Goal: Information Seeking & Learning: Learn about a topic

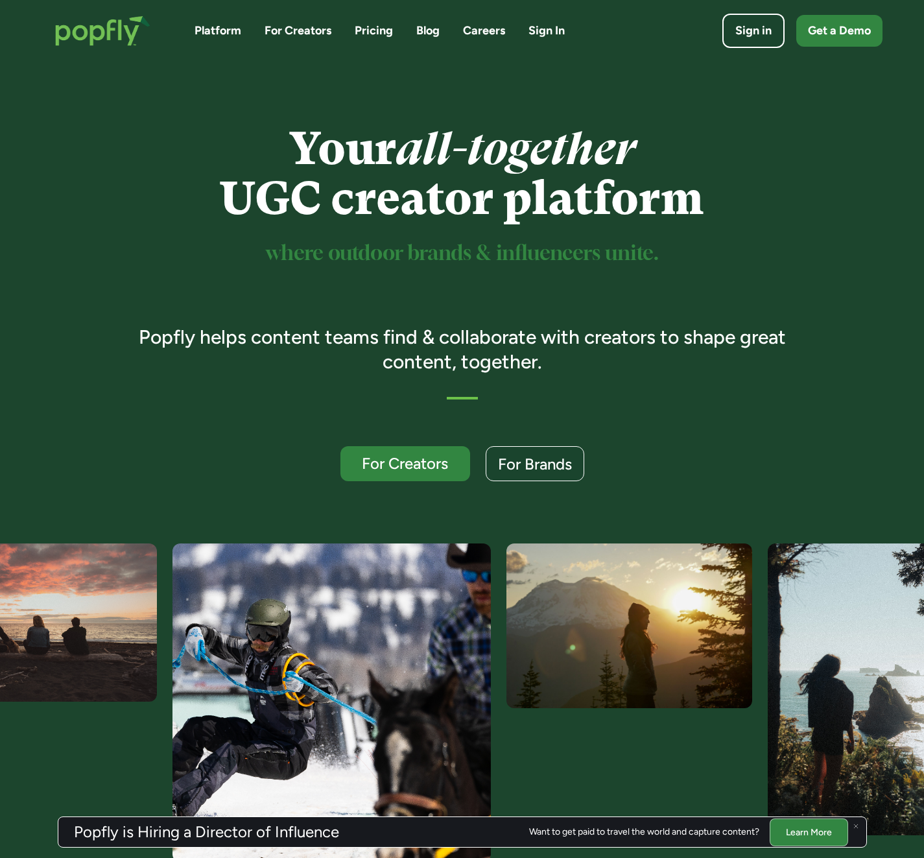
click at [485, 29] on link "Careers" at bounding box center [484, 31] width 42 height 16
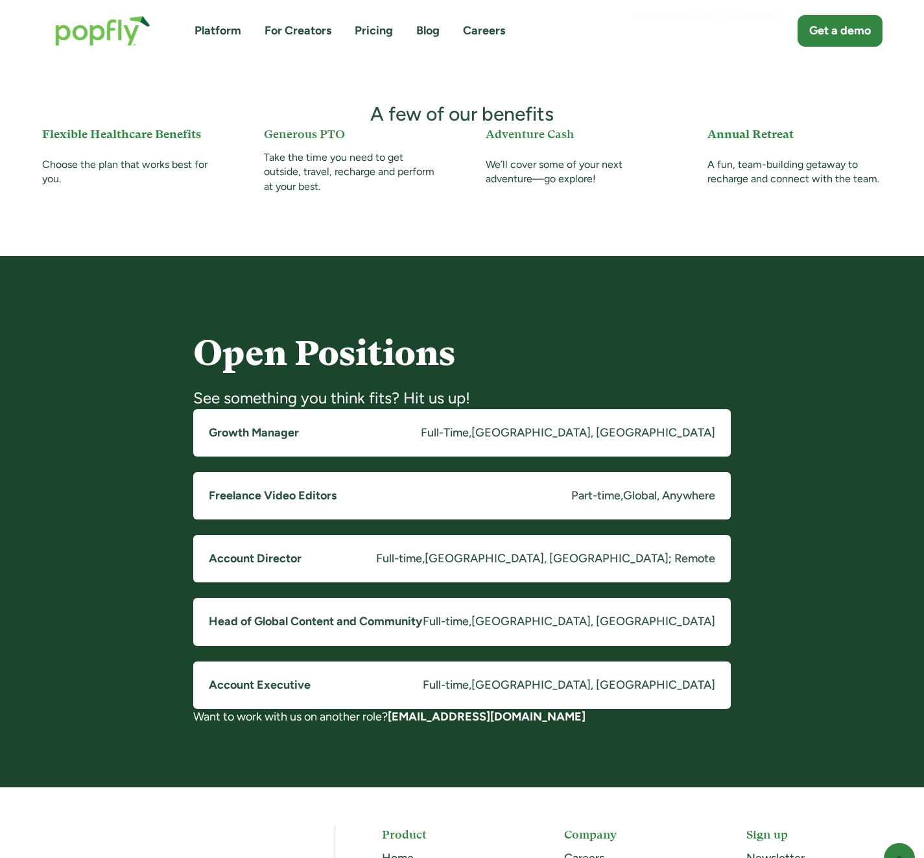
scroll to position [881, 0]
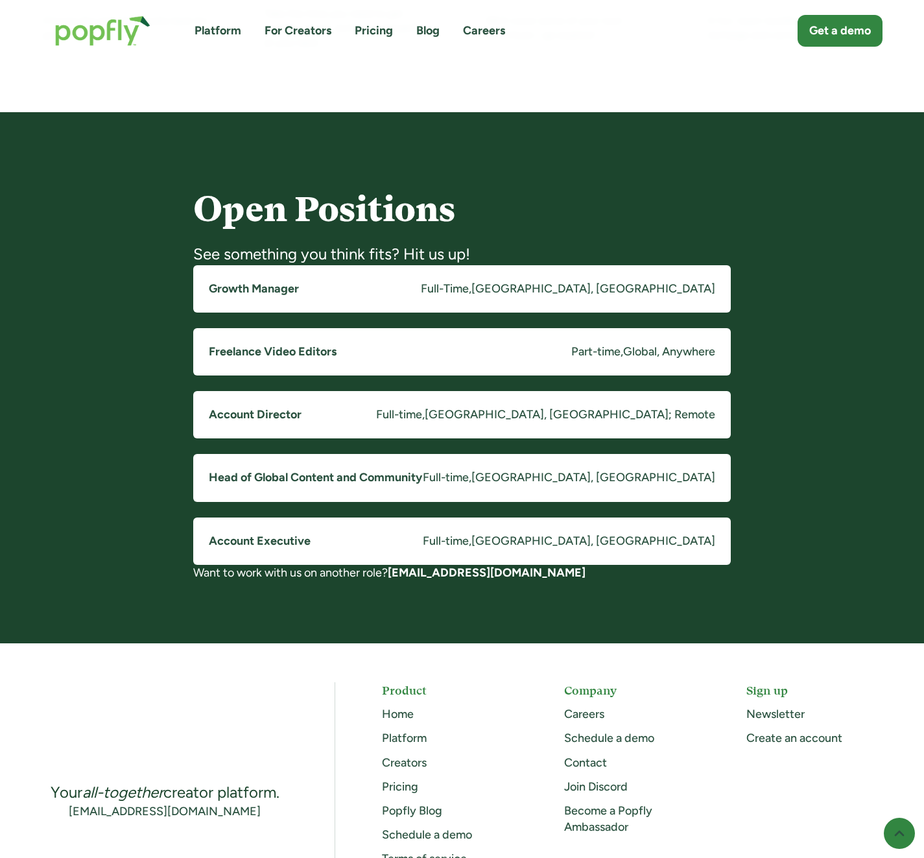
click at [269, 356] on h5 "Freelance Video Editors" at bounding box center [273, 352] width 128 height 16
